Goal: Find specific page/section: Find specific page/section

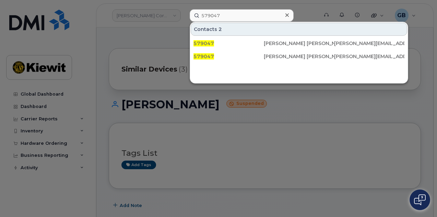
click at [288, 18] on div at bounding box center [287, 15] width 10 height 10
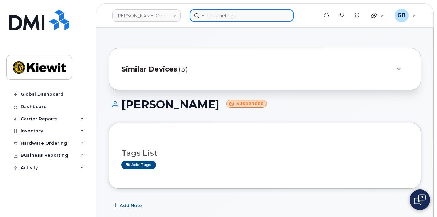
click at [219, 18] on input at bounding box center [242, 15] width 104 height 12
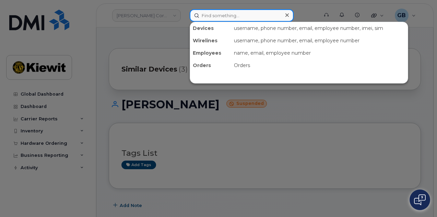
paste input "544456"
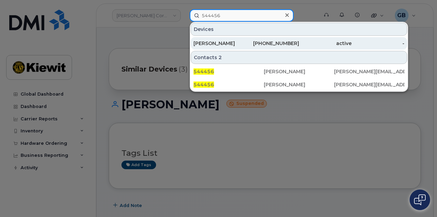
type input "544456"
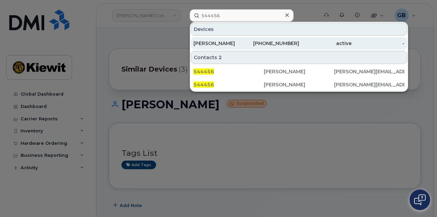
click at [232, 46] on div "[PERSON_NAME]" at bounding box center [220, 43] width 53 height 7
